Goal: Check status: Check status

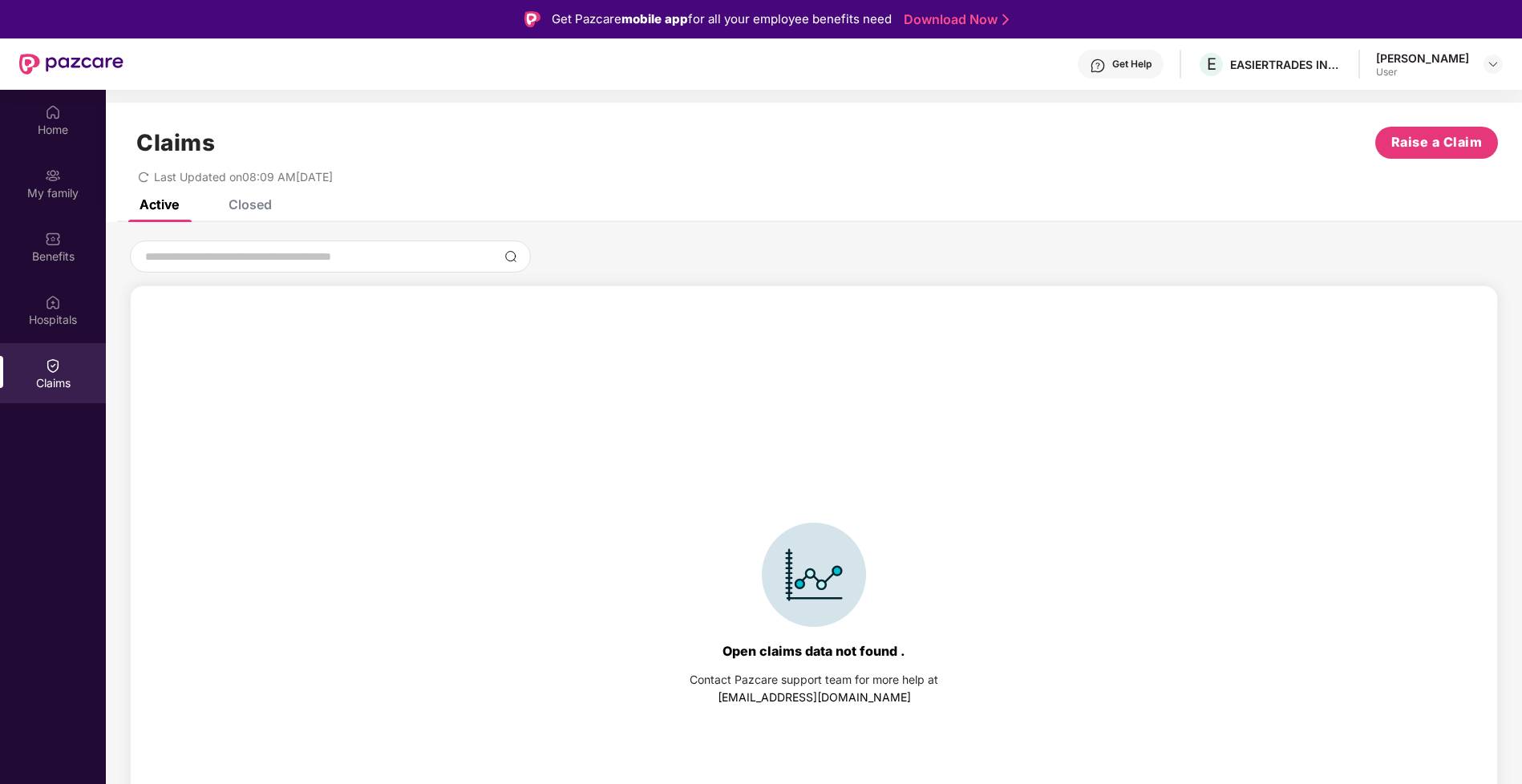
scroll to position [90, 0]
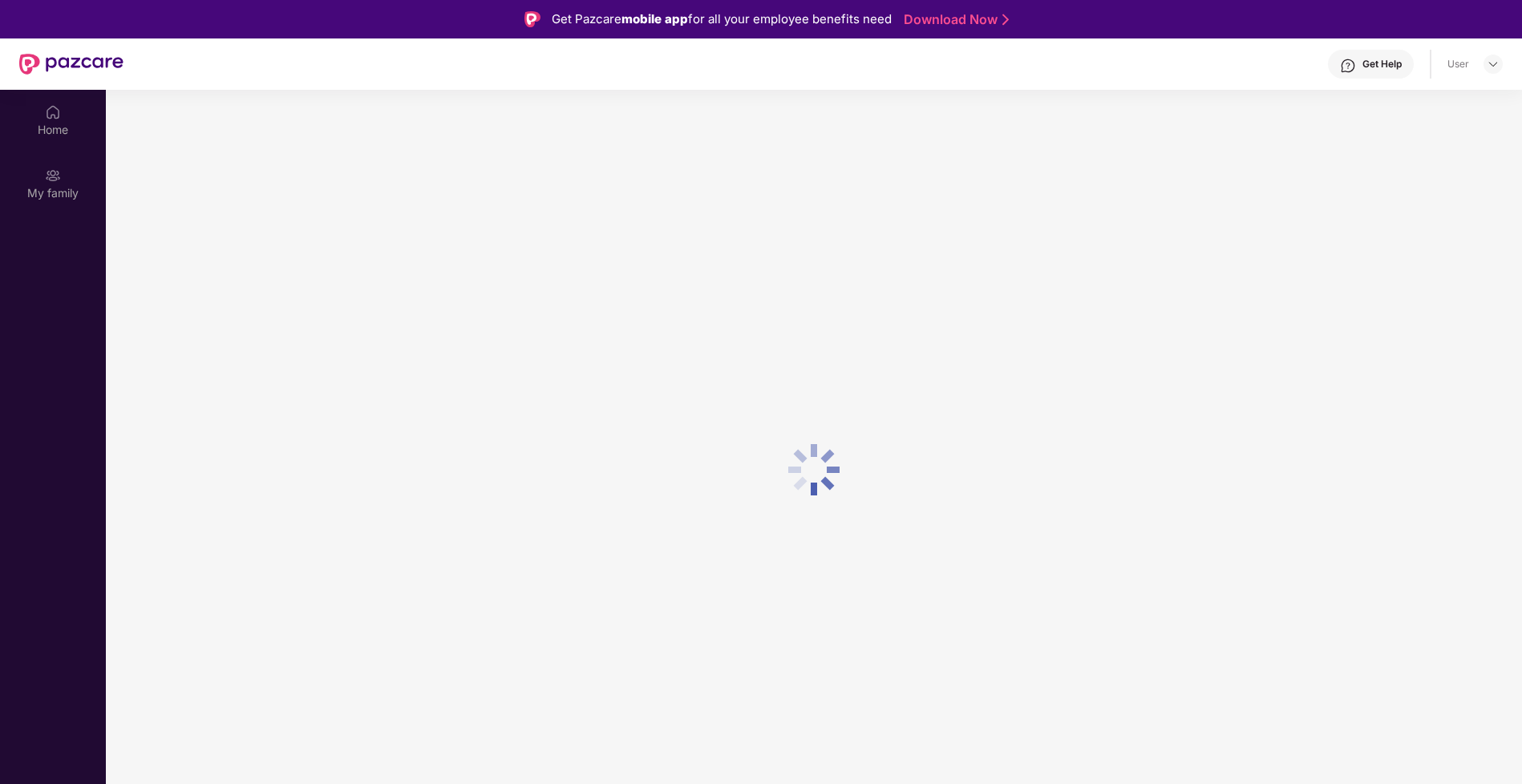
scroll to position [90, 0]
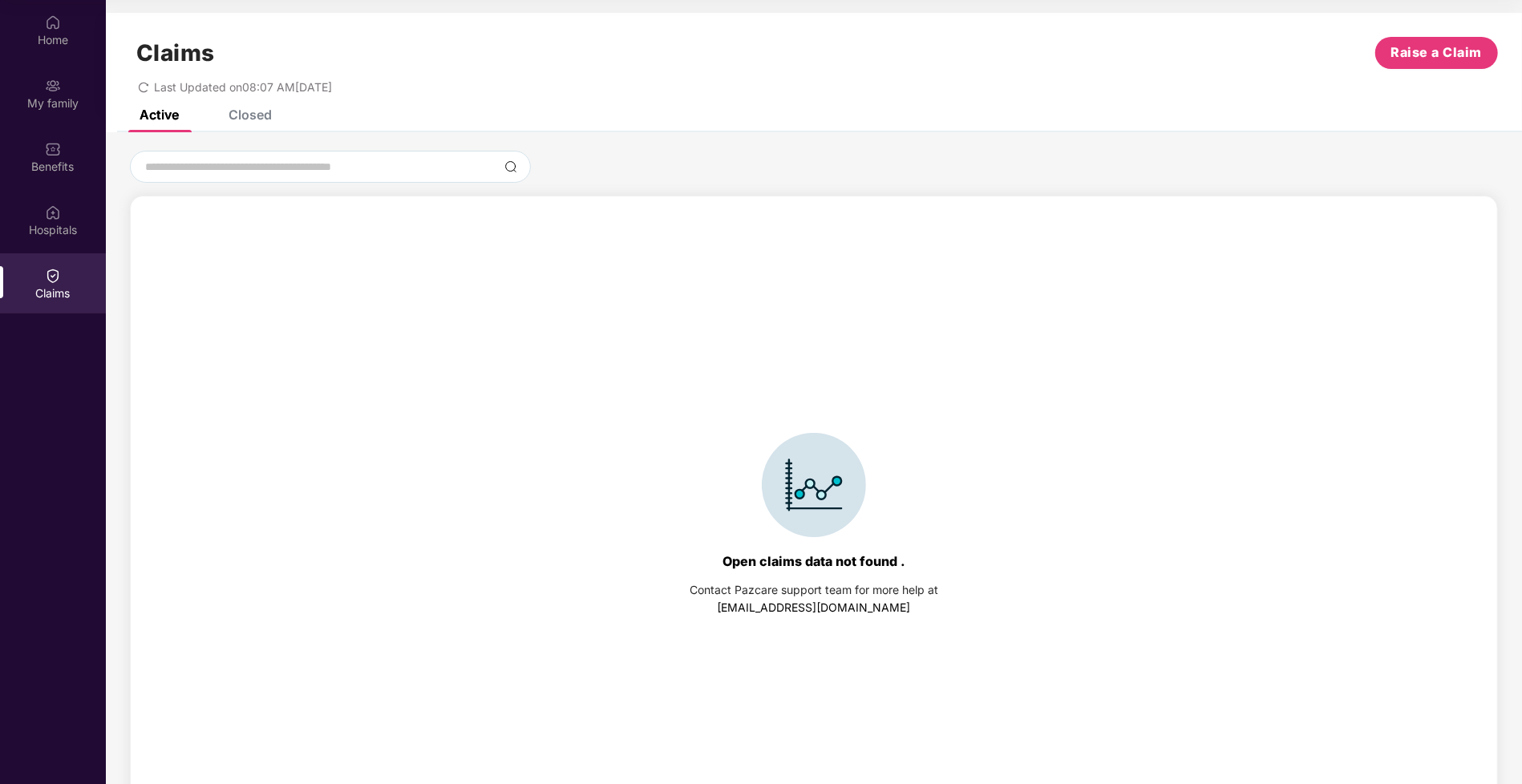
click at [243, 118] on div "Closed" at bounding box center [250, 115] width 44 height 16
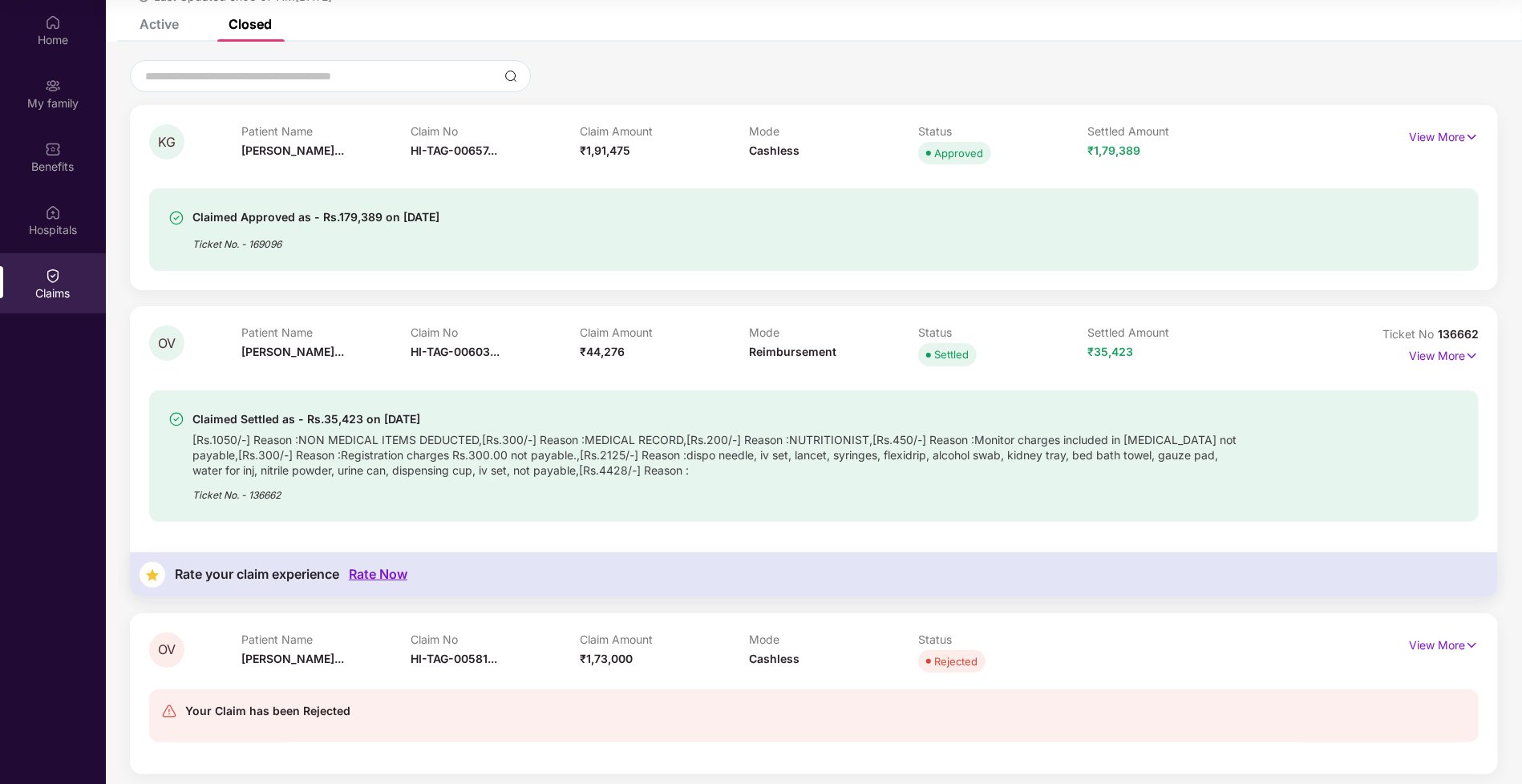
scroll to position [0, 0]
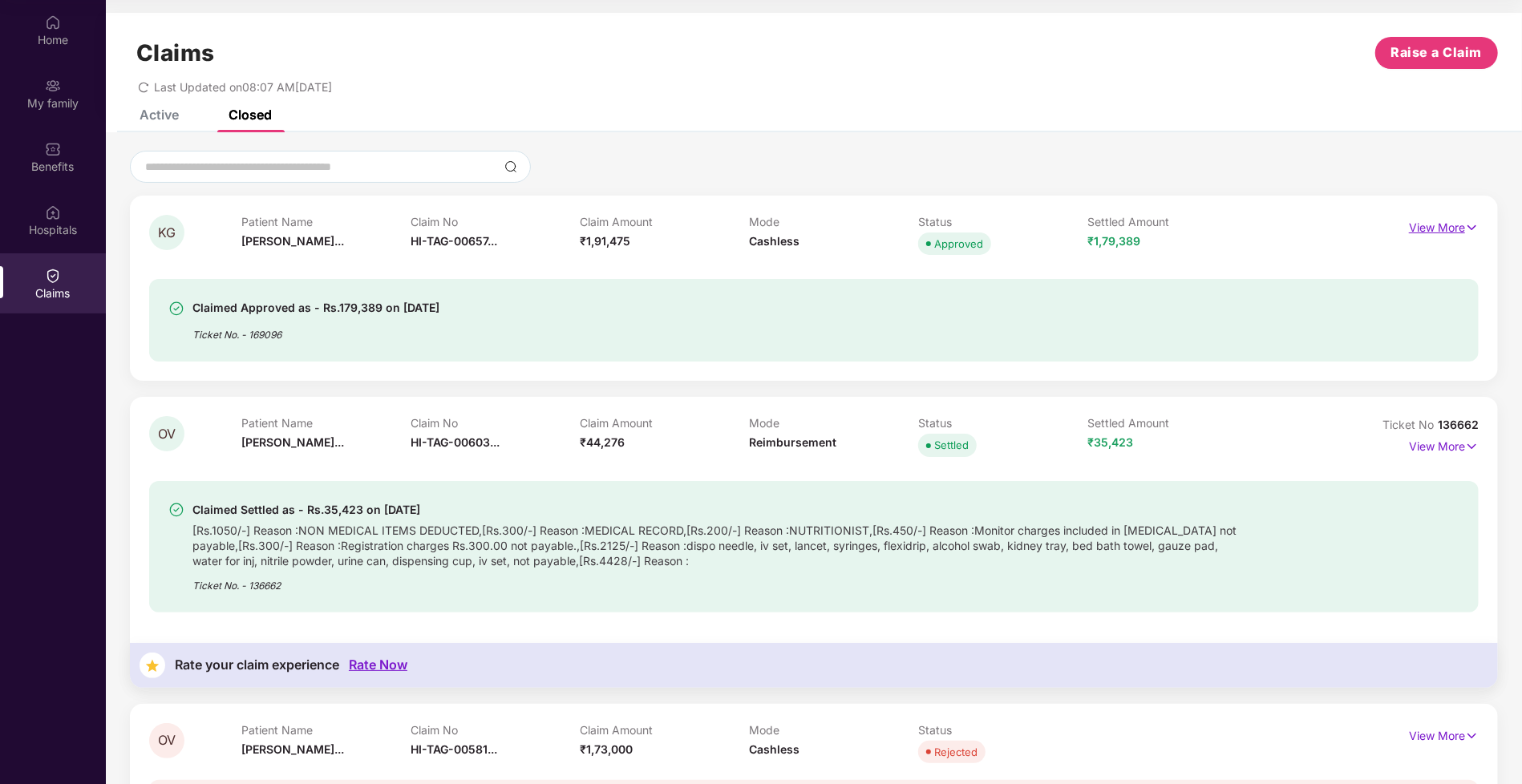
click at [1453, 228] on p "View More" at bounding box center [1444, 225] width 69 height 22
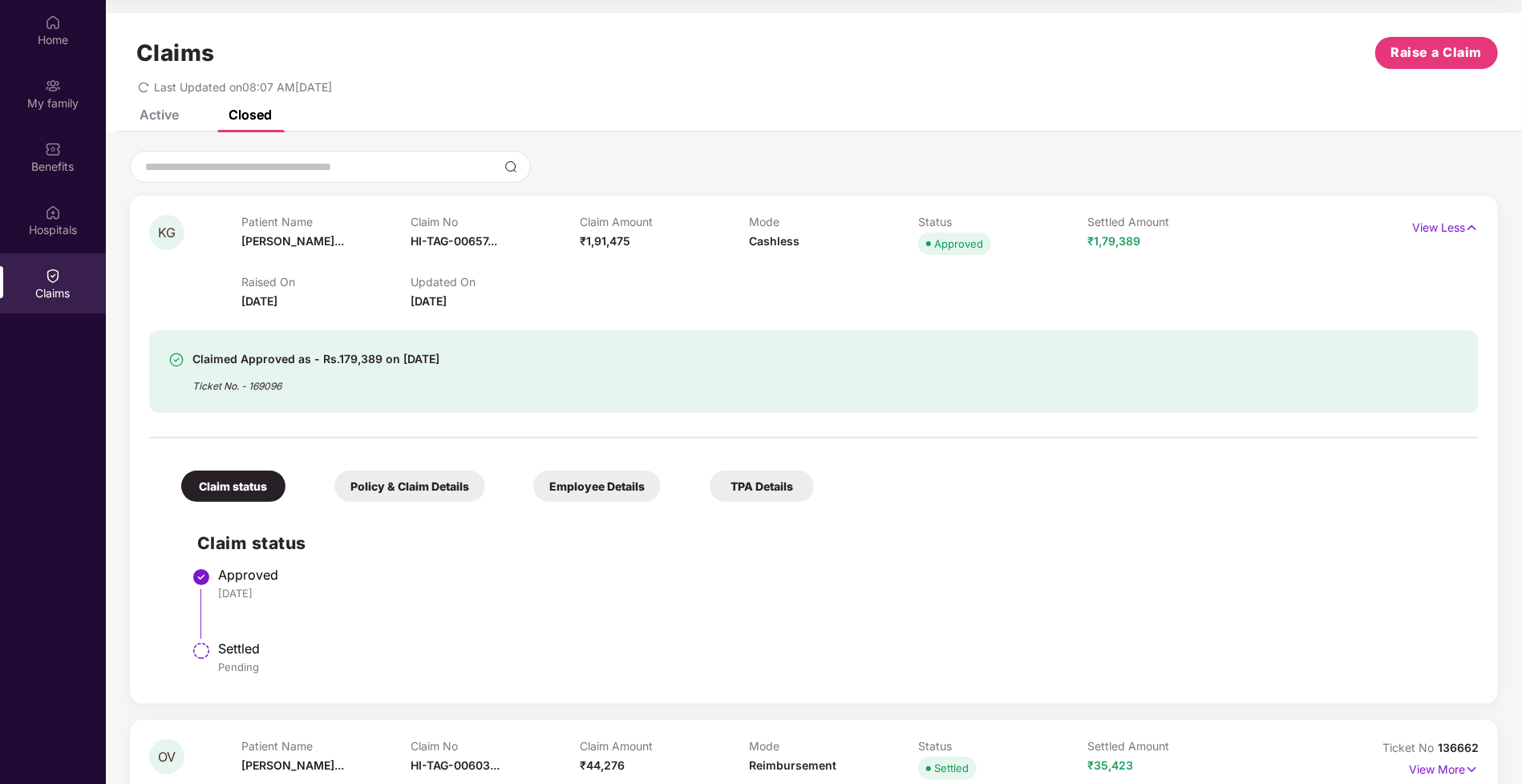
click at [422, 489] on div "Policy & Claim Details" at bounding box center [410, 486] width 151 height 31
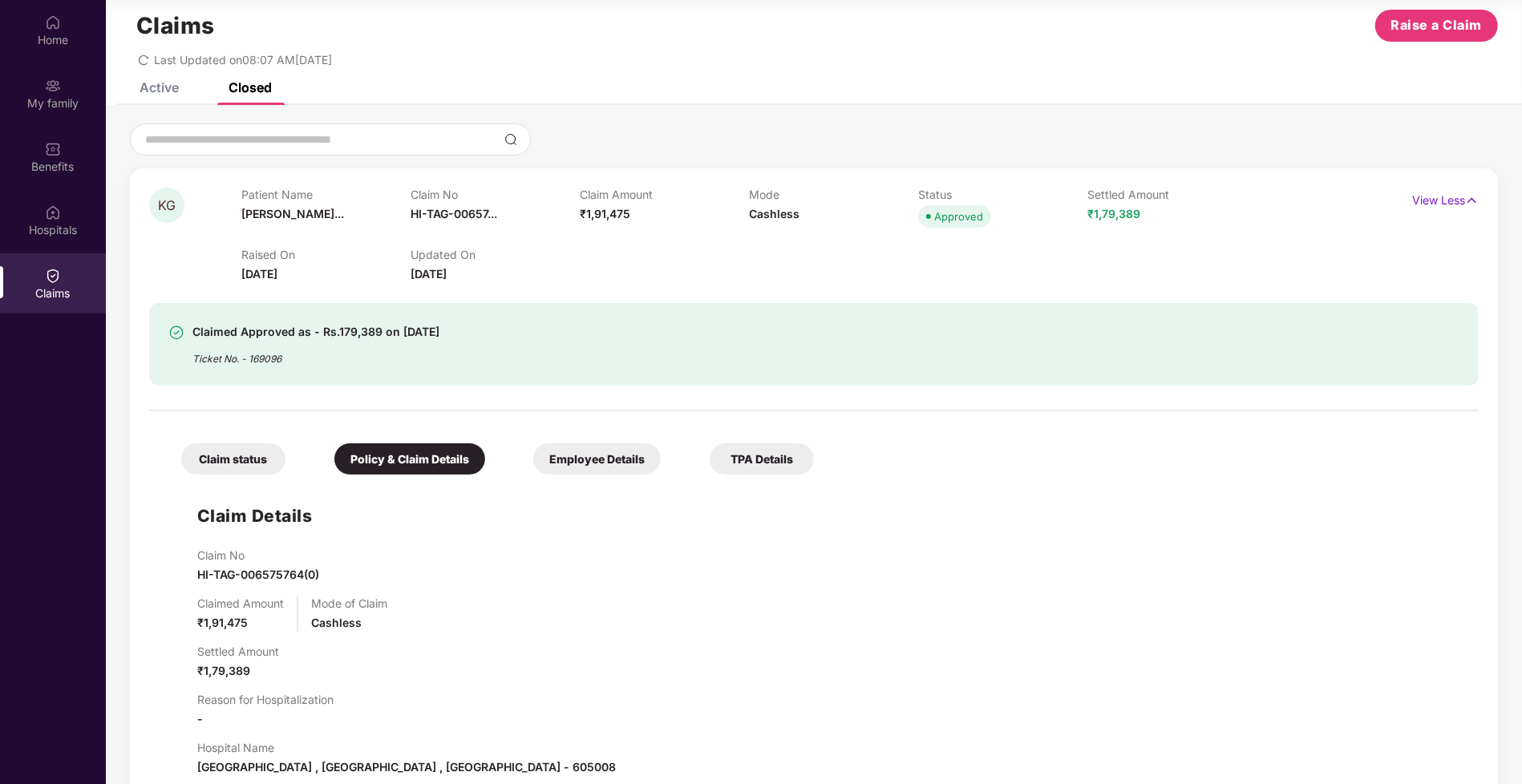
scroll to position [2, 0]
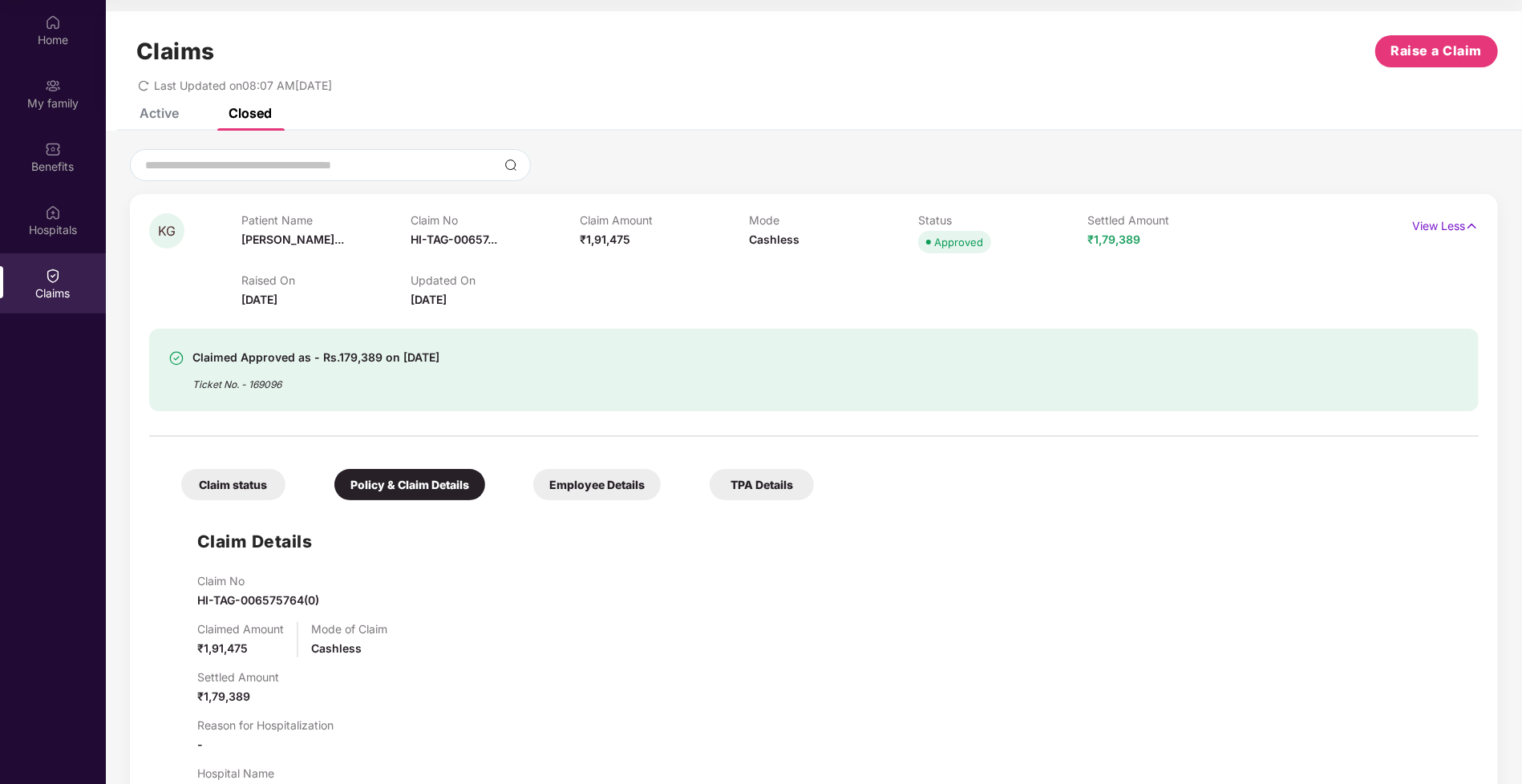
click at [622, 488] on div "Employee Details" at bounding box center [597, 484] width 128 height 31
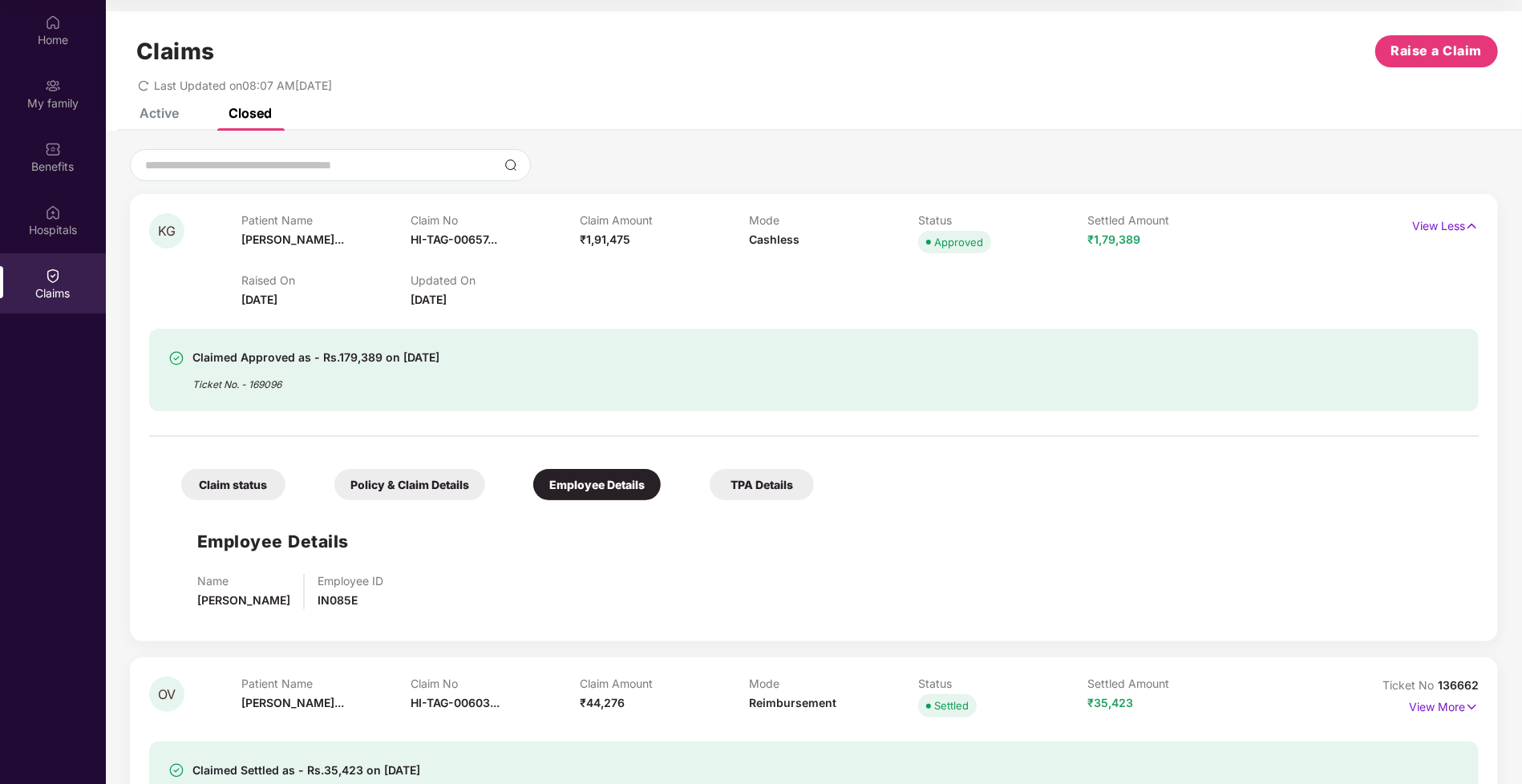
click at [759, 484] on div "TPA Details" at bounding box center [761, 484] width 104 height 31
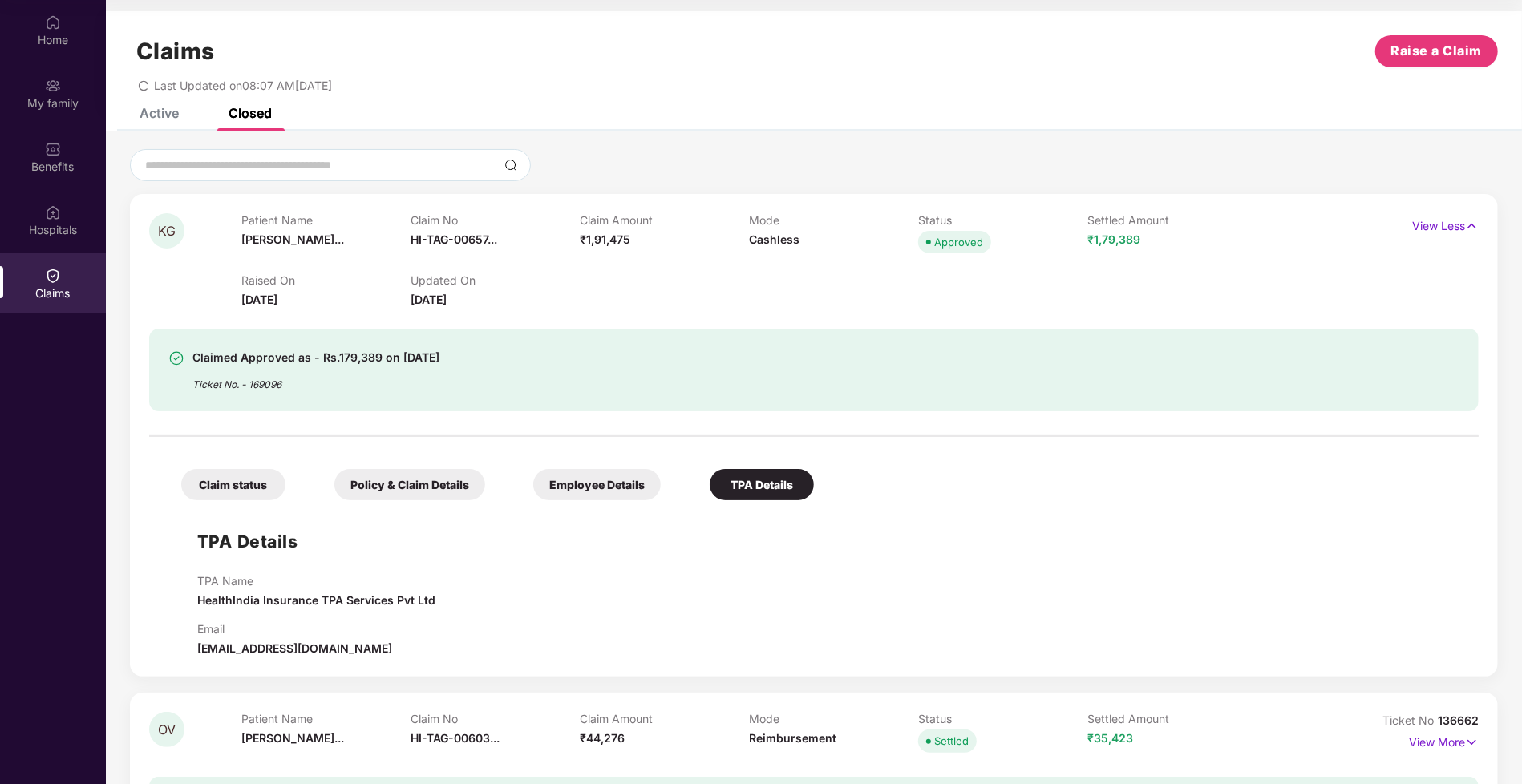
click at [220, 475] on div "Claim status" at bounding box center [233, 484] width 104 height 31
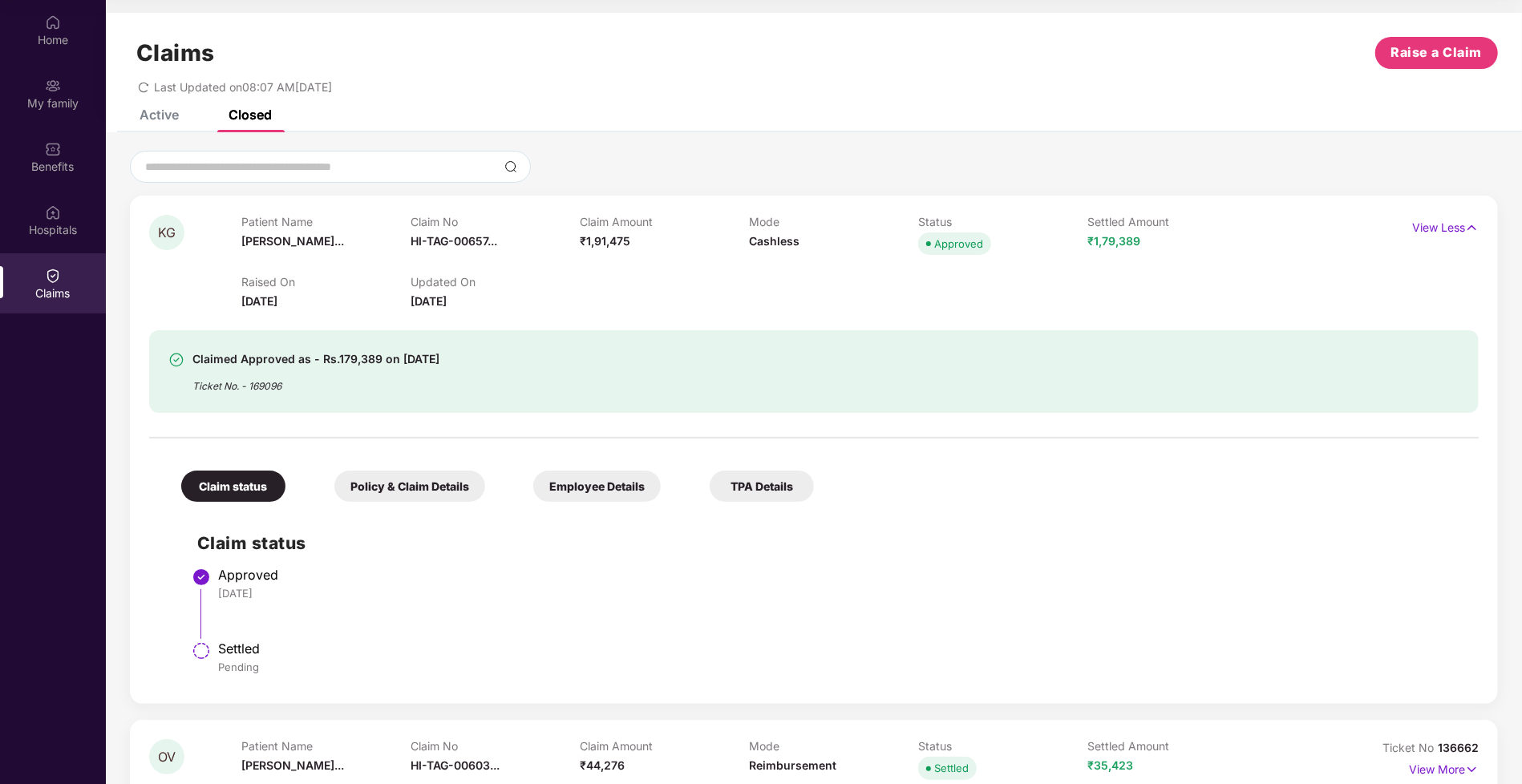
scroll to position [5, 0]
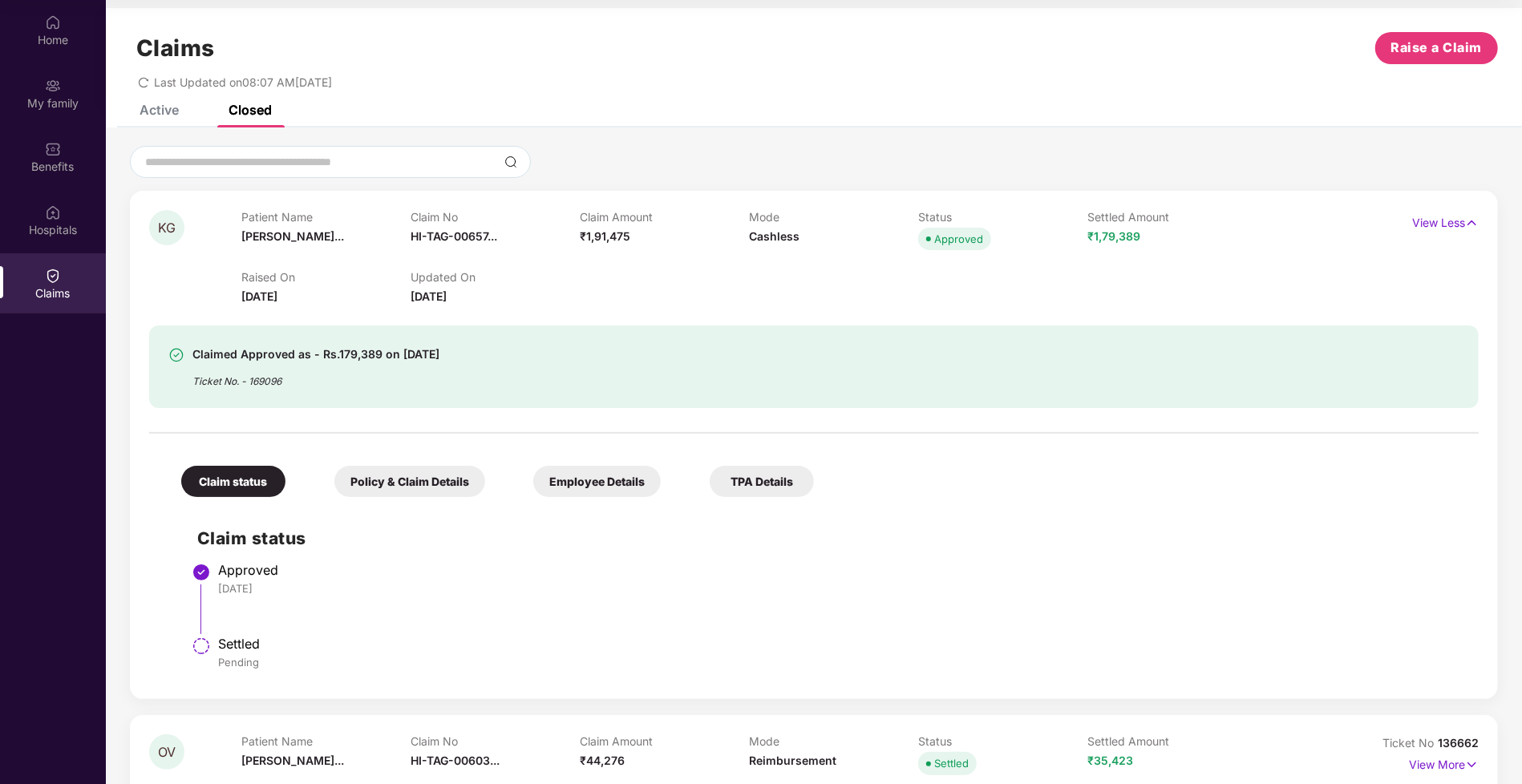
drag, startPoint x: 587, startPoint y: 235, endPoint x: 637, endPoint y: 235, distance: 50.0
click at [637, 235] on div "Claim Amount ₹1,91,475" at bounding box center [664, 232] width 169 height 44
drag, startPoint x: 637, startPoint y: 235, endPoint x: 609, endPoint y: 235, distance: 28.0
click at [613, 235] on div "Claim Amount ₹1,91,475" at bounding box center [664, 232] width 169 height 44
click at [592, 235] on span "₹1,91,475" at bounding box center [605, 236] width 51 height 14
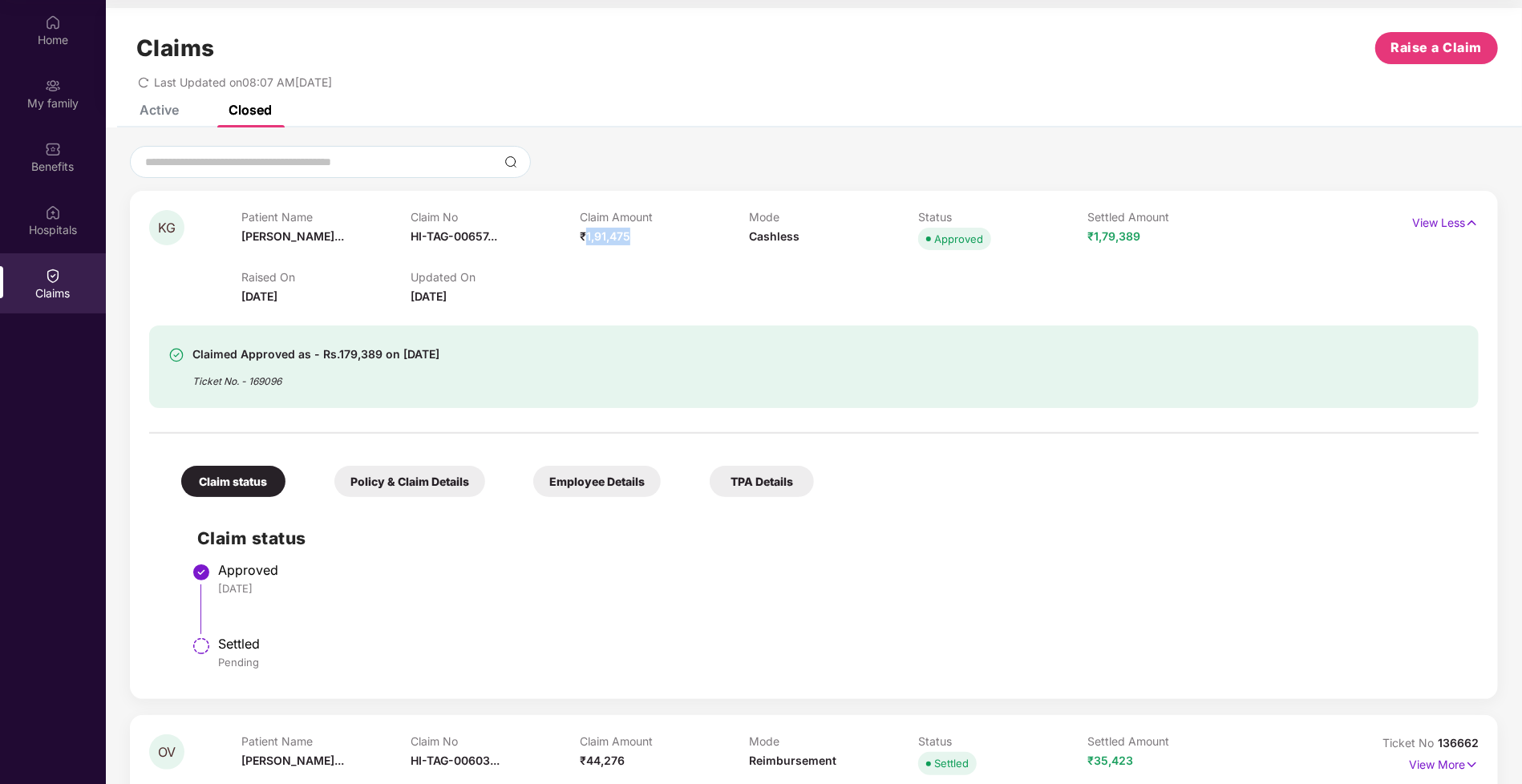
drag, startPoint x: 585, startPoint y: 240, endPoint x: 646, endPoint y: 241, distance: 61.0
click at [646, 241] on div "Claim Amount ₹1,91,475" at bounding box center [664, 232] width 169 height 44
copy span "1,91,475"
drag, startPoint x: 1094, startPoint y: 238, endPoint x: 1162, endPoint y: 241, distance: 68.1
click at [1162, 241] on div "Settled Amount ₹1,79,389" at bounding box center [1172, 232] width 169 height 44
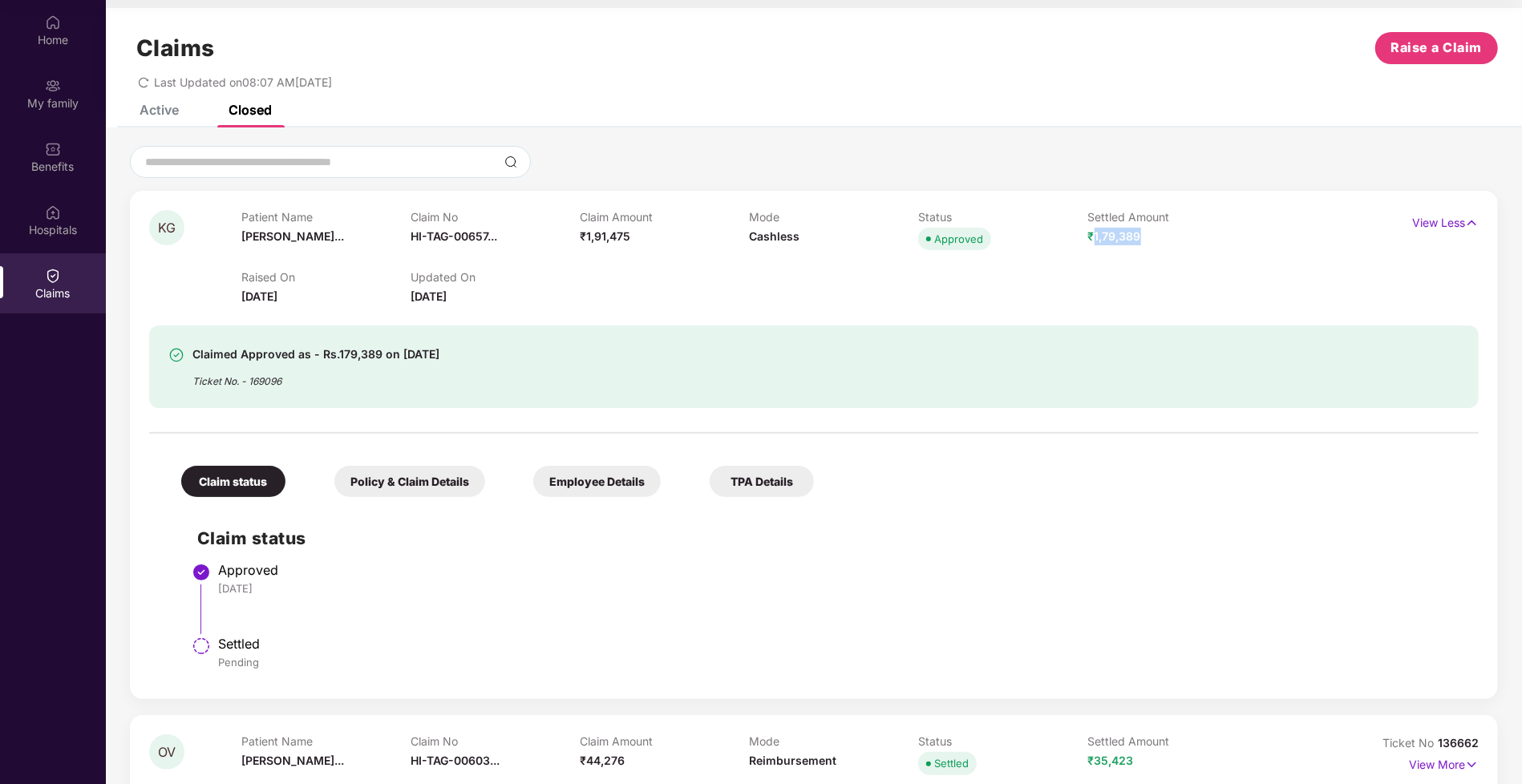
copy span "1,79,389"
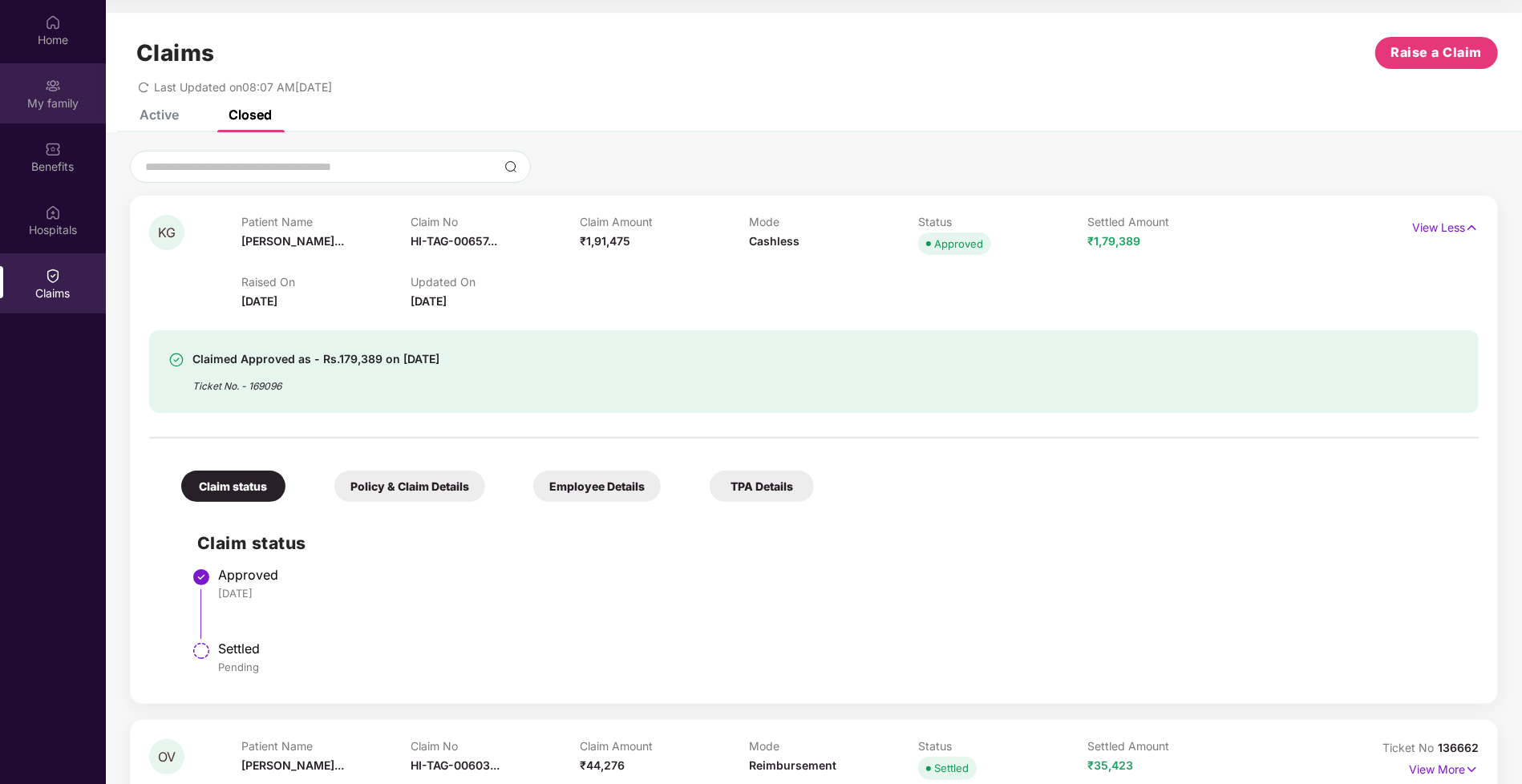
click at [61, 90] on div "My family" at bounding box center [53, 93] width 106 height 60
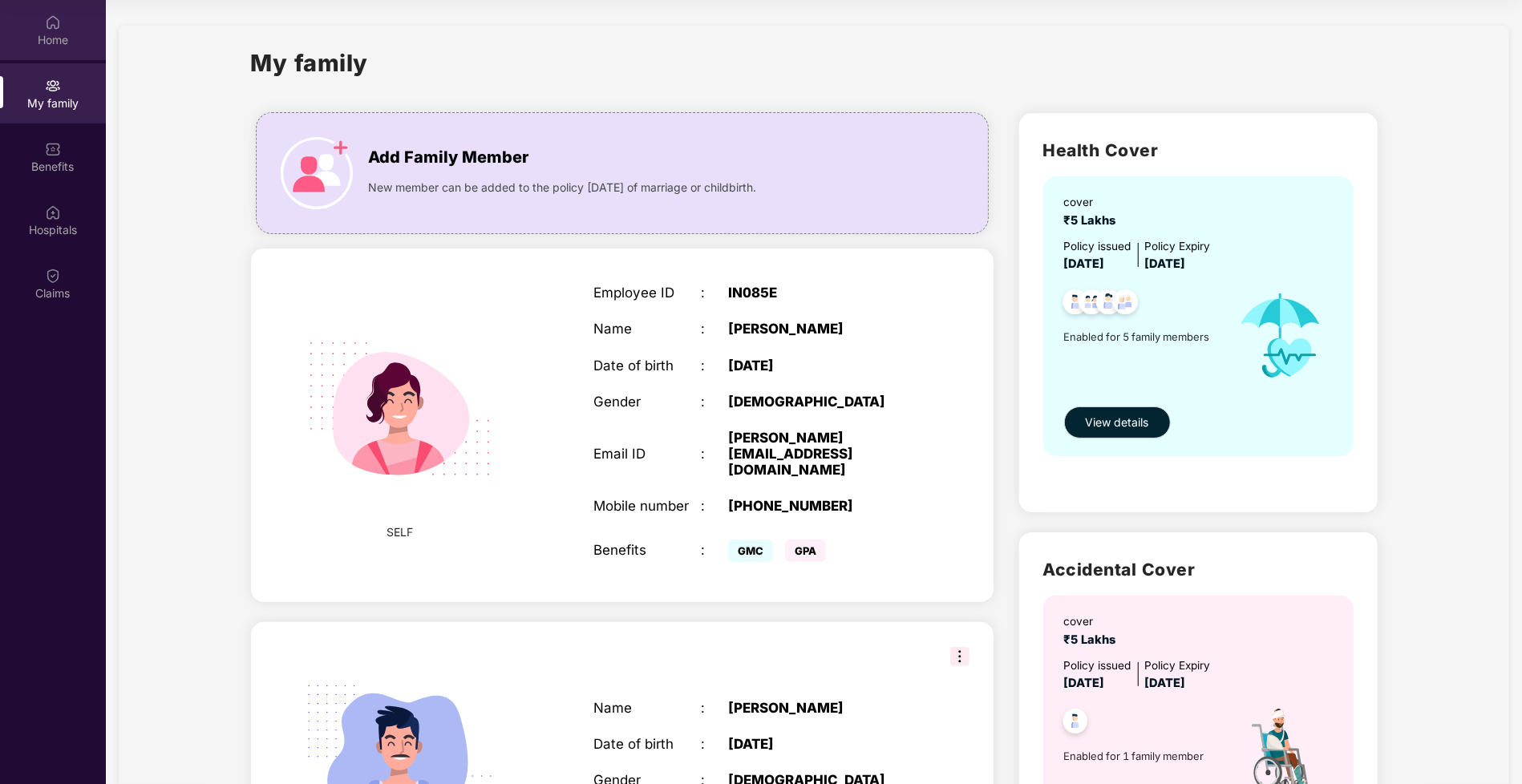
click at [53, 18] on img at bounding box center [53, 23] width 16 height 16
